Goal: Obtain resource: Obtain resource

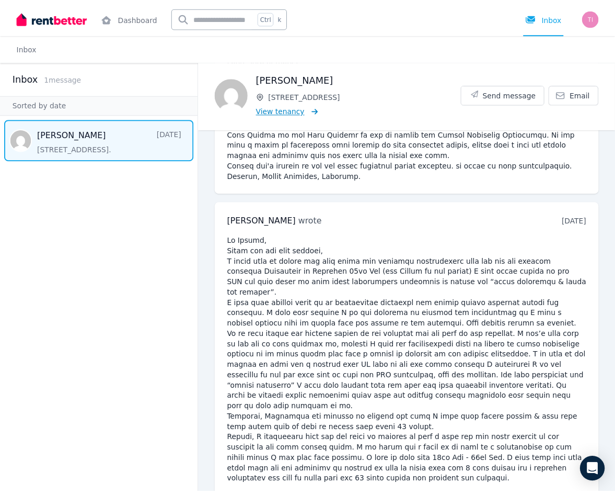
scroll to position [311, 0]
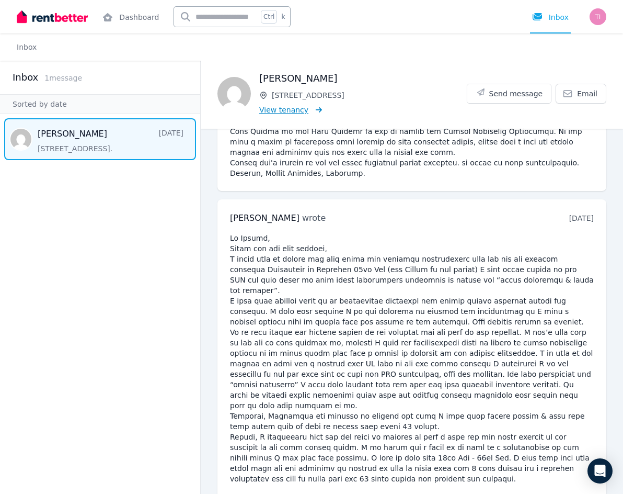
click at [269, 111] on span "View tenancy" at bounding box center [283, 110] width 49 height 10
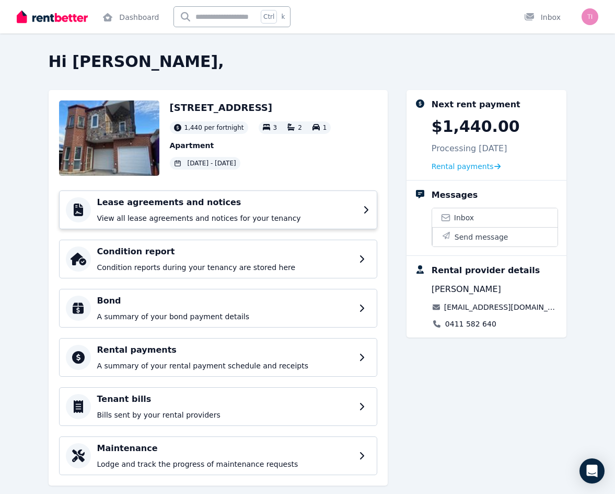
click at [236, 217] on p "View all lease agreements and notices for your tenancy" at bounding box center [227, 218] width 260 height 10
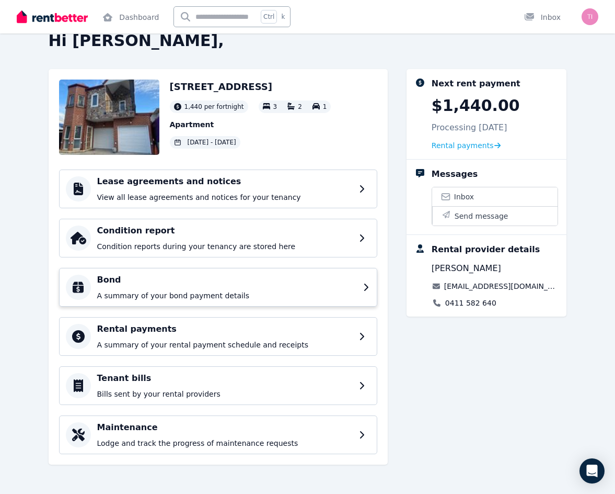
click at [257, 302] on div "Bond A summary of your bond payment details" at bounding box center [218, 287] width 318 height 39
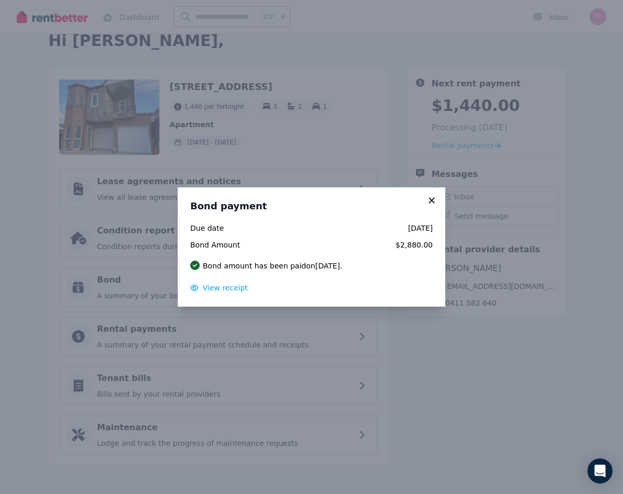
click at [432, 203] on icon at bounding box center [432, 200] width 10 height 9
